Goal: Transaction & Acquisition: Purchase product/service

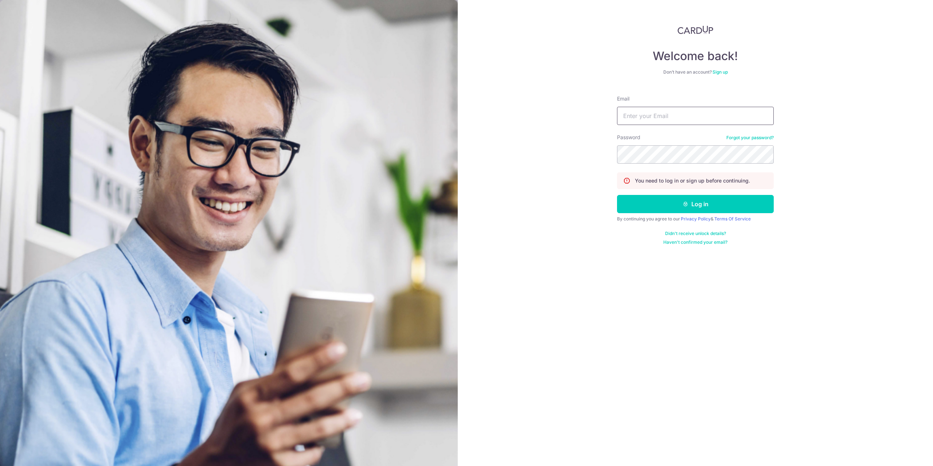
drag, startPoint x: 0, startPoint y: 0, endPoint x: 643, endPoint y: 119, distance: 654.0
click at [643, 119] on input "Email" at bounding box center [695, 116] width 157 height 18
type input "[EMAIL_ADDRESS][DOMAIN_NAME]"
click at [617, 195] on button "Log in" at bounding box center [695, 204] width 157 height 18
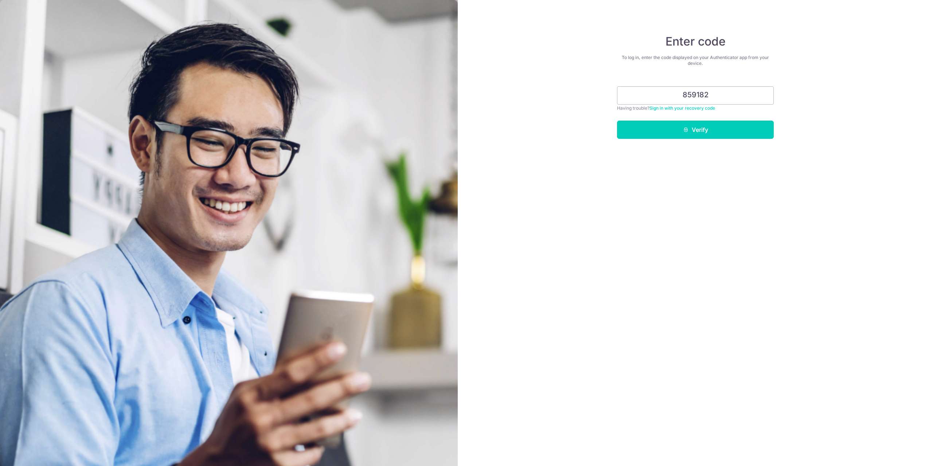
type input "859182"
click at [617, 121] on button "Verify" at bounding box center [695, 130] width 157 height 18
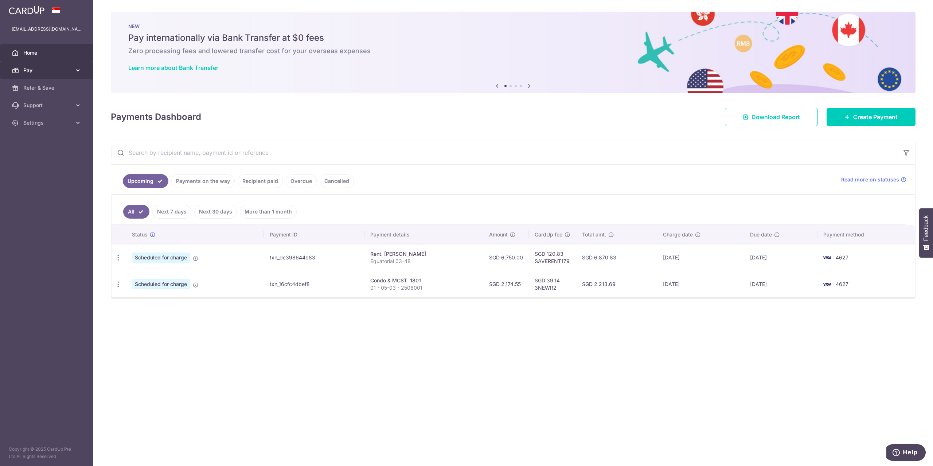
click at [56, 67] on span "Pay" at bounding box center [47, 70] width 48 height 7
click at [47, 92] on link "Payments" at bounding box center [46, 87] width 93 height 17
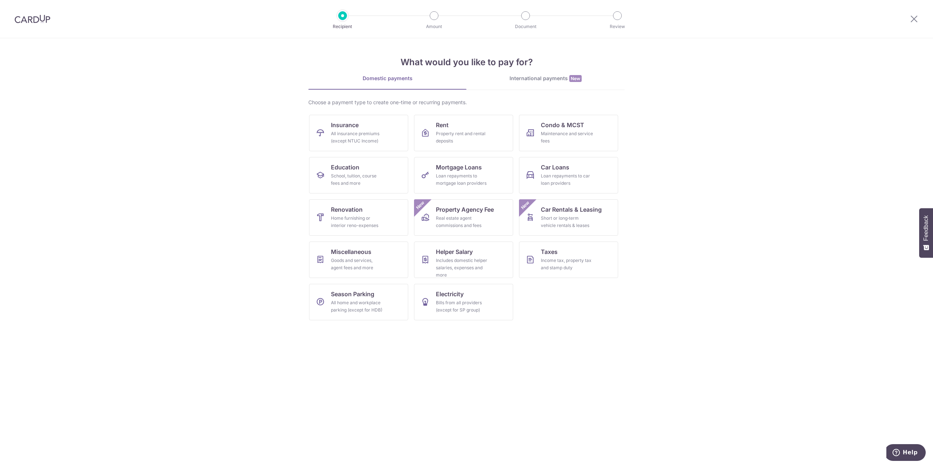
click at [29, 17] on img at bounding box center [33, 19] width 36 height 9
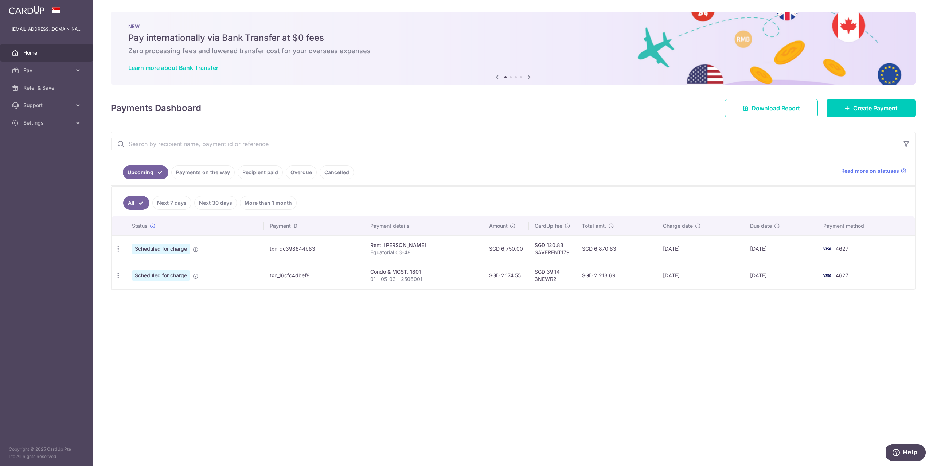
click at [301, 116] on div "Payments Dashboard Download Report Create Payment" at bounding box center [513, 106] width 805 height 21
